Goal: Navigation & Orientation: Find specific page/section

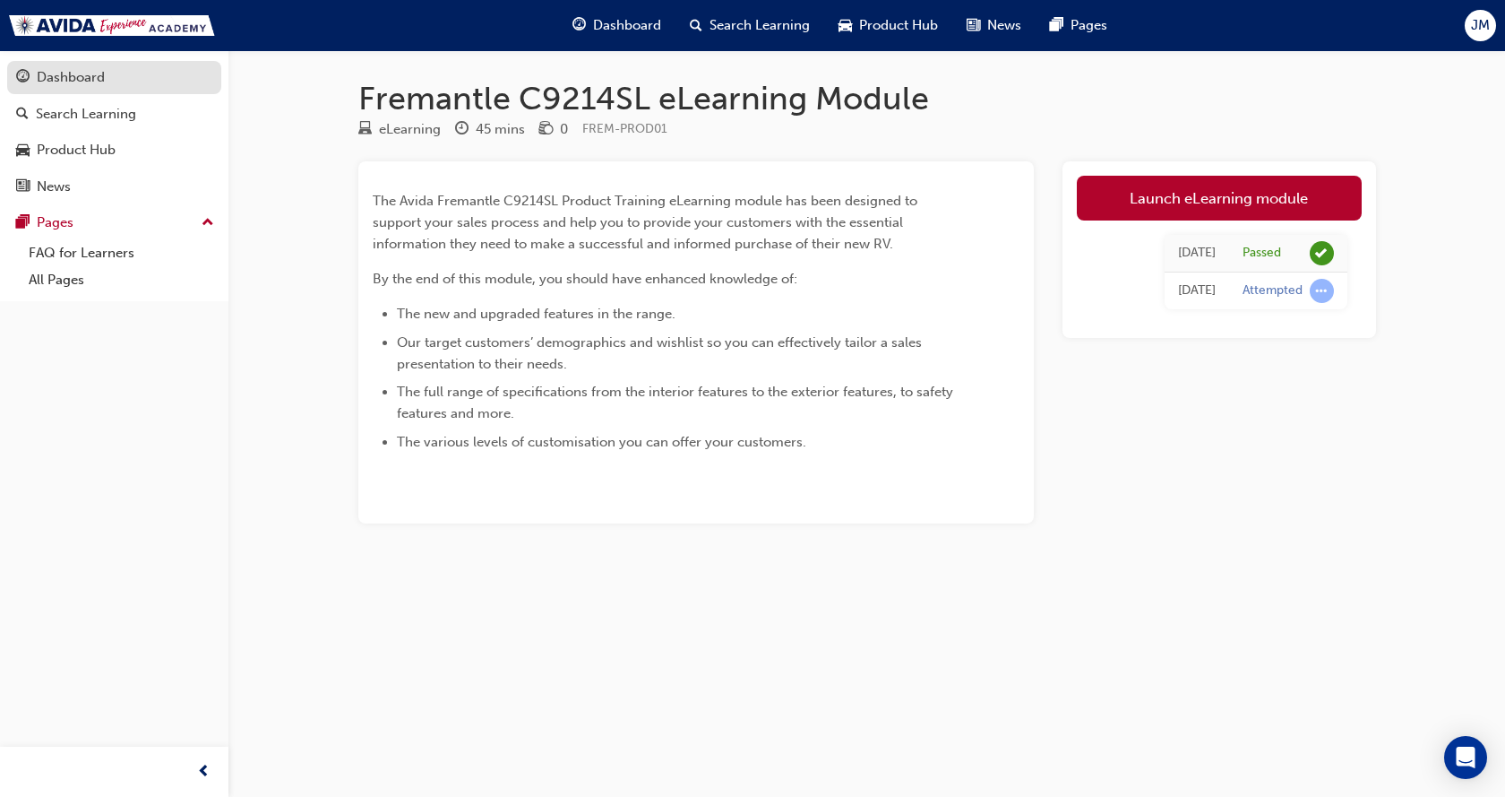
click at [79, 79] on div "Dashboard" at bounding box center [71, 77] width 68 height 21
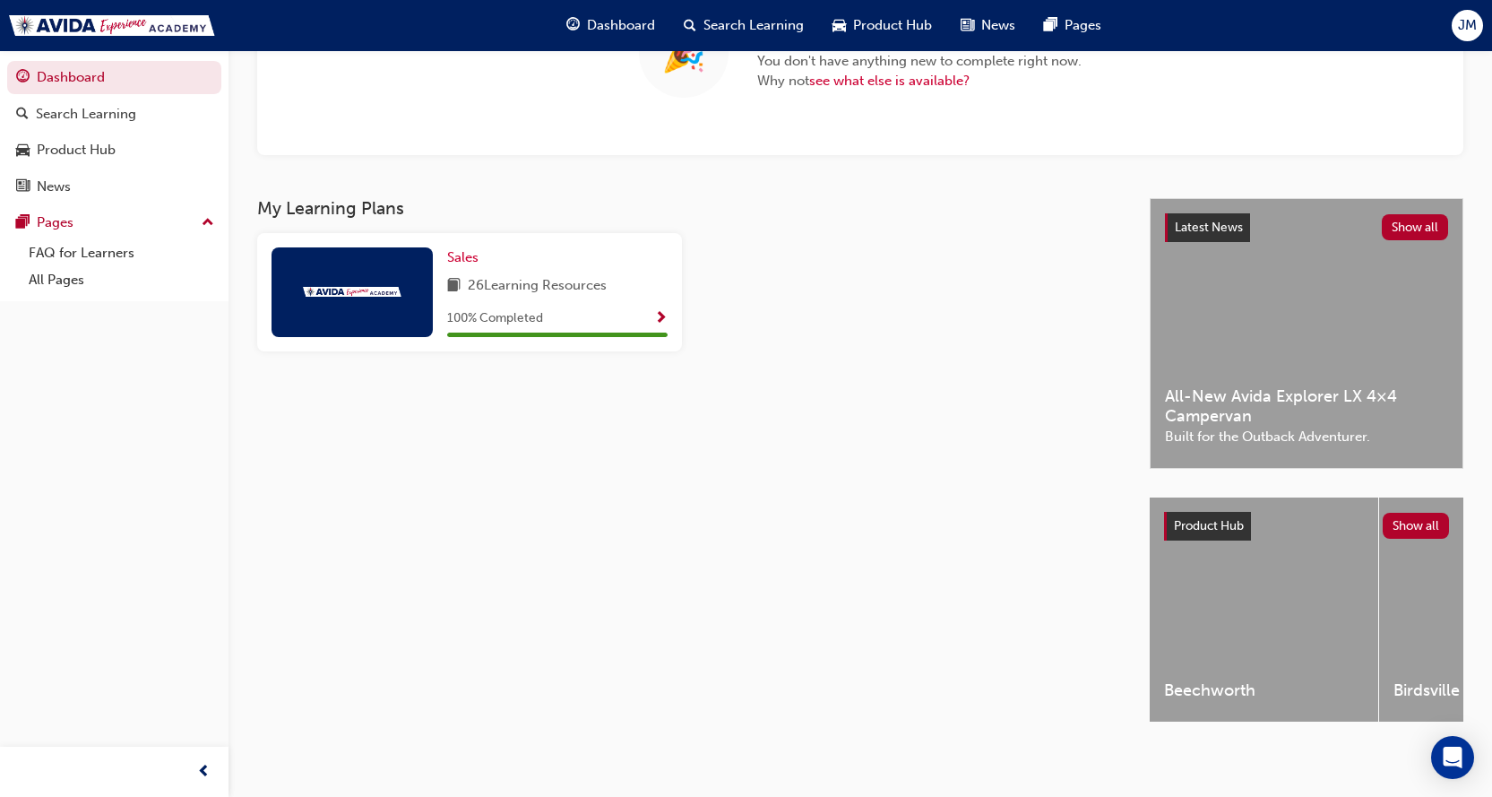
scroll to position [220, 0]
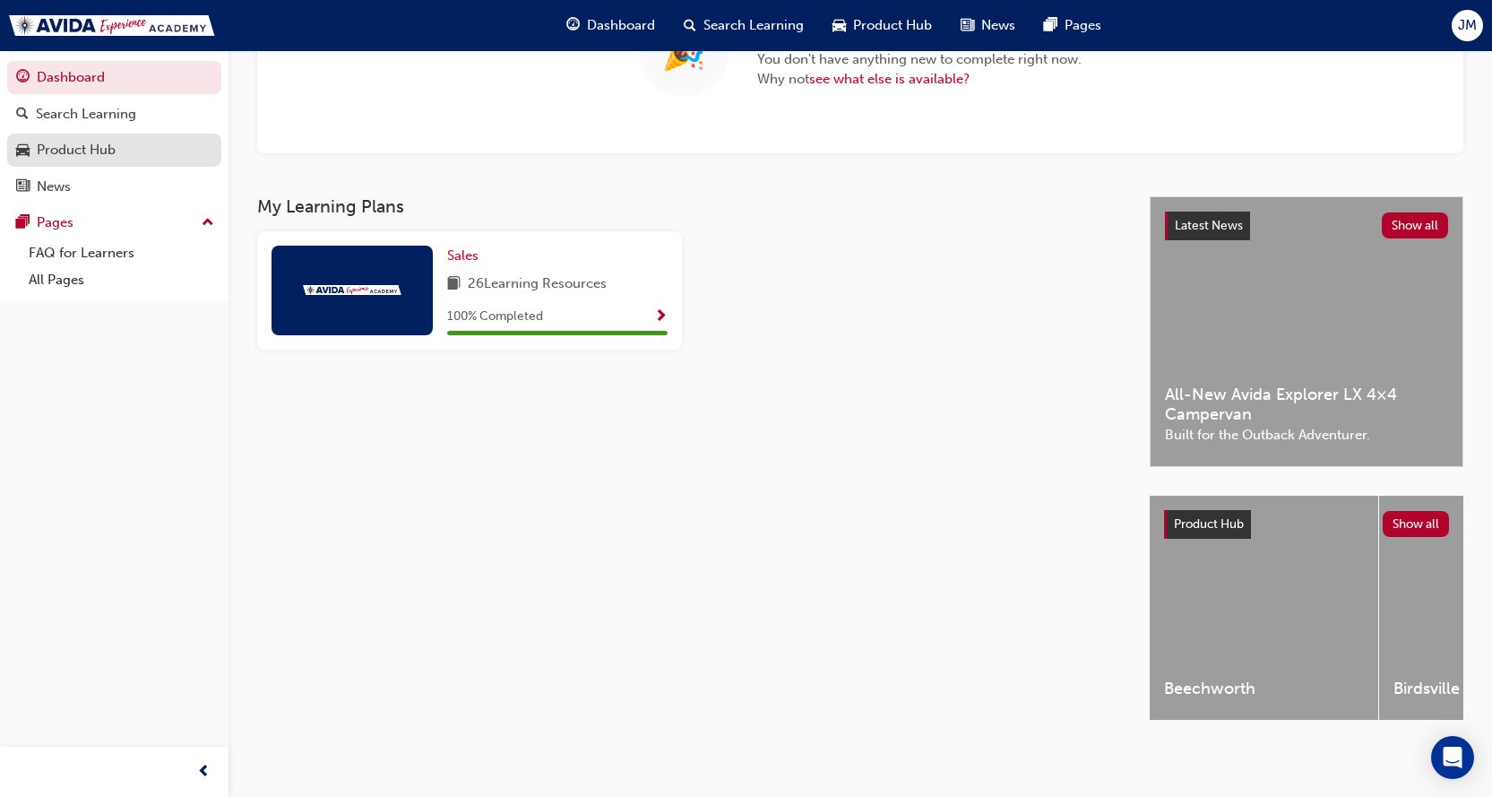
click at [97, 151] on div "Product Hub" at bounding box center [76, 150] width 79 height 21
